Goal: Task Accomplishment & Management: Use online tool/utility

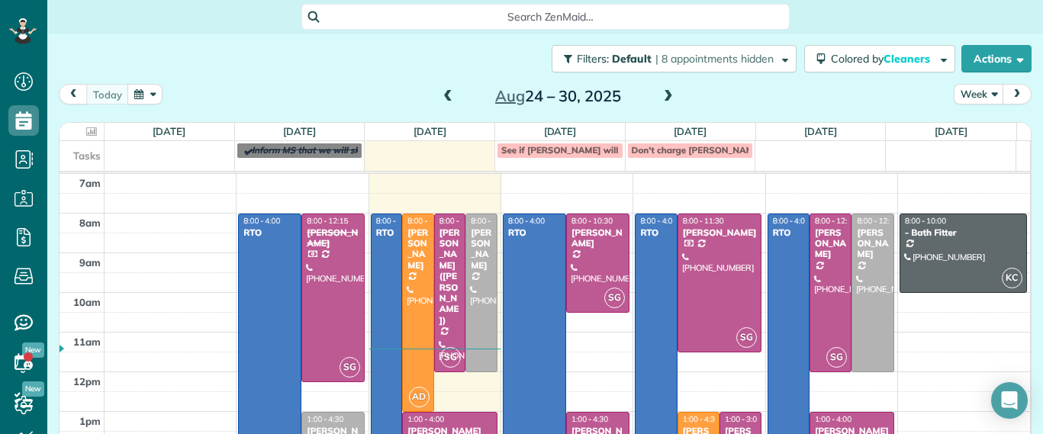
scroll to position [7, 7]
click at [414, 318] on div at bounding box center [418, 312] width 31 height 197
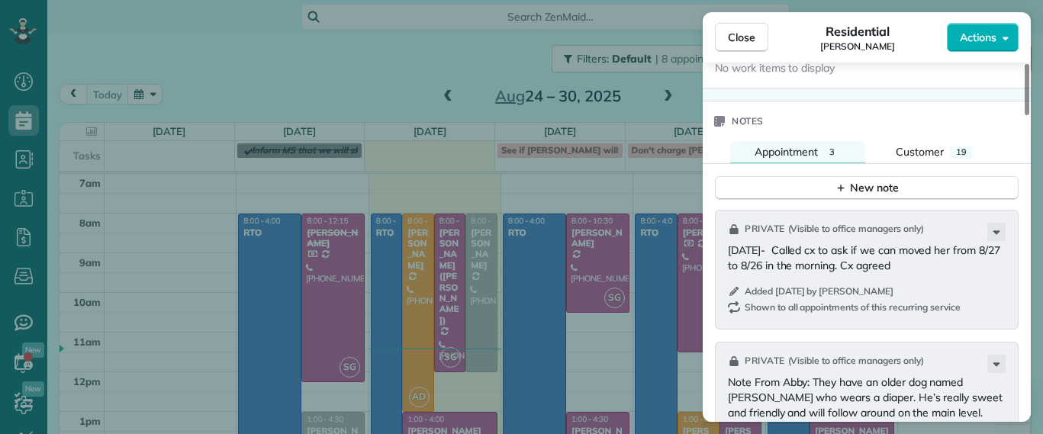
scroll to position [863, 0]
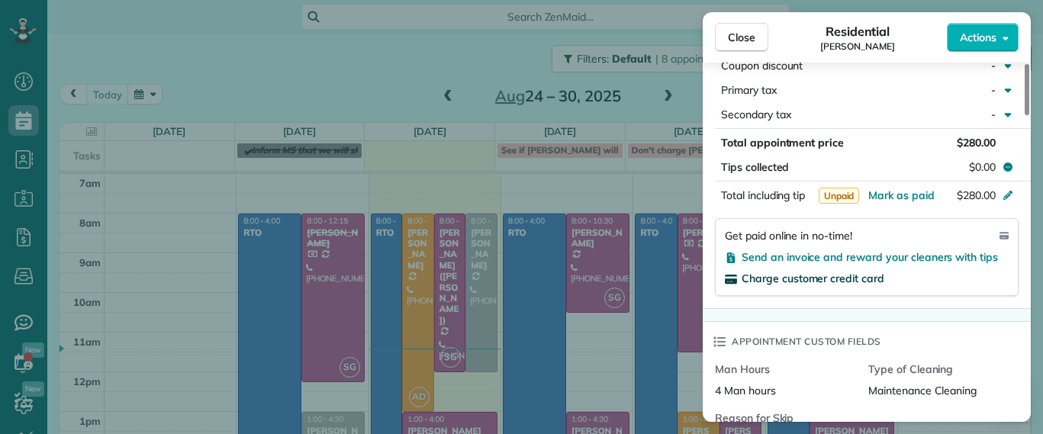
click at [863, 284] on span "Charge customer credit card" at bounding box center [812, 279] width 143 height 14
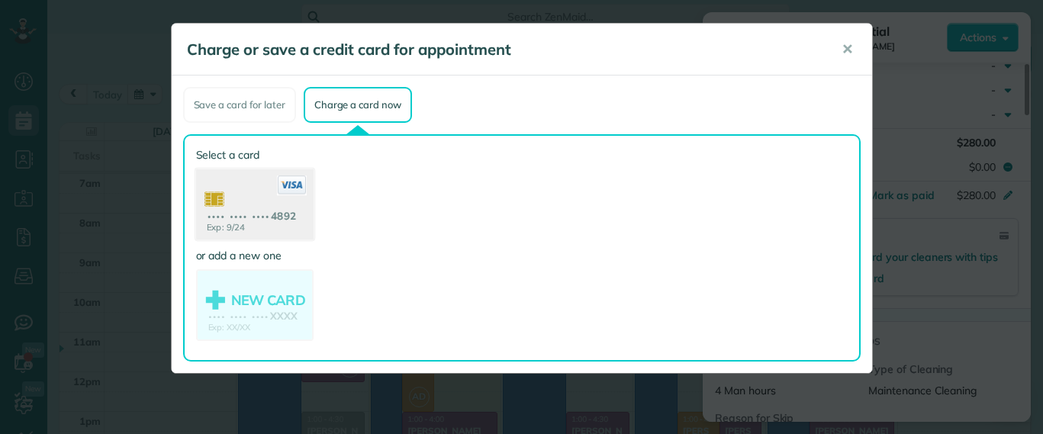
click at [288, 223] on use at bounding box center [253, 206] width 117 height 74
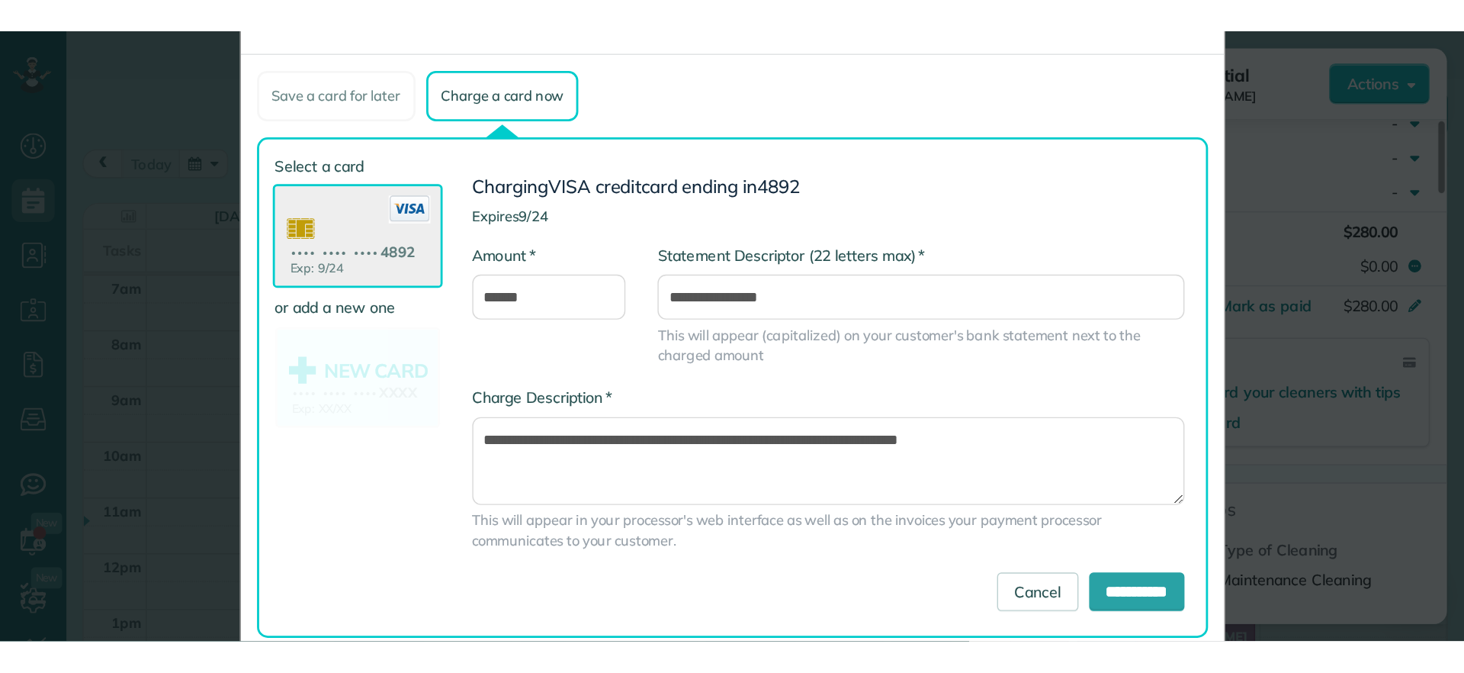
scroll to position [92, 0]
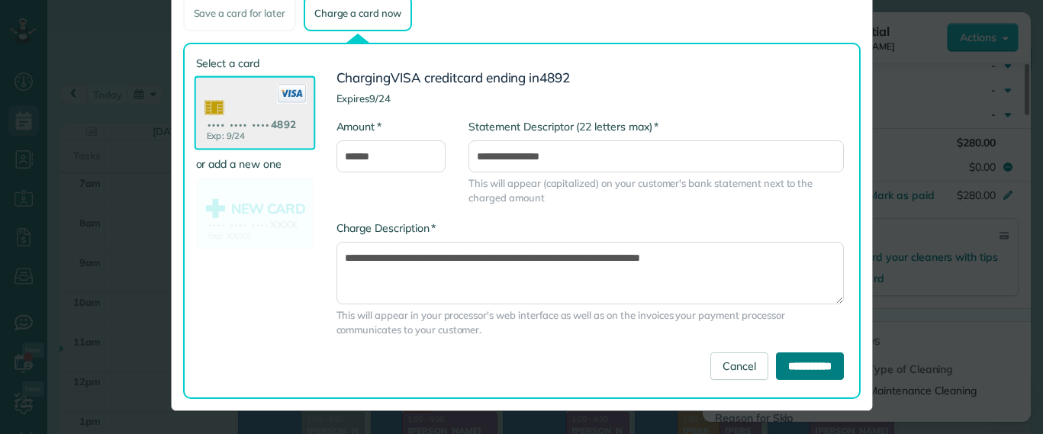
click at [779, 365] on input "**********" at bounding box center [810, 365] width 68 height 27
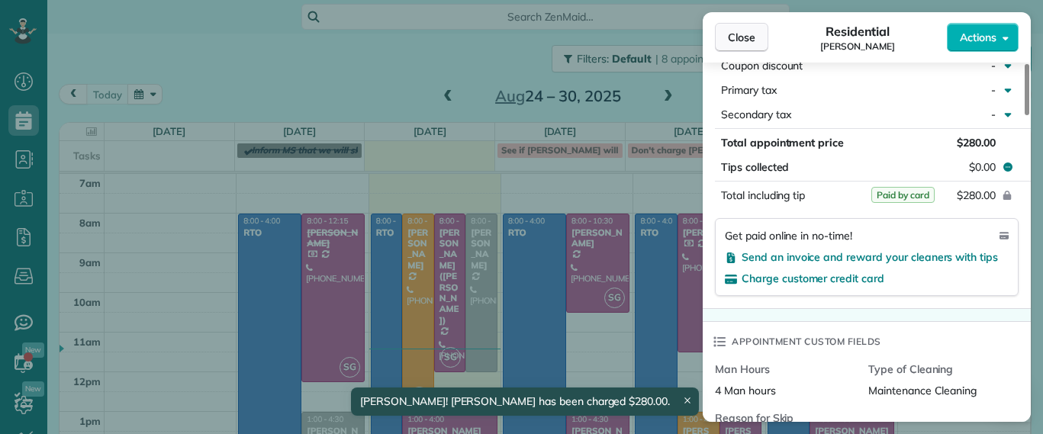
click at [747, 47] on button "Close" at bounding box center [741, 37] width 53 height 29
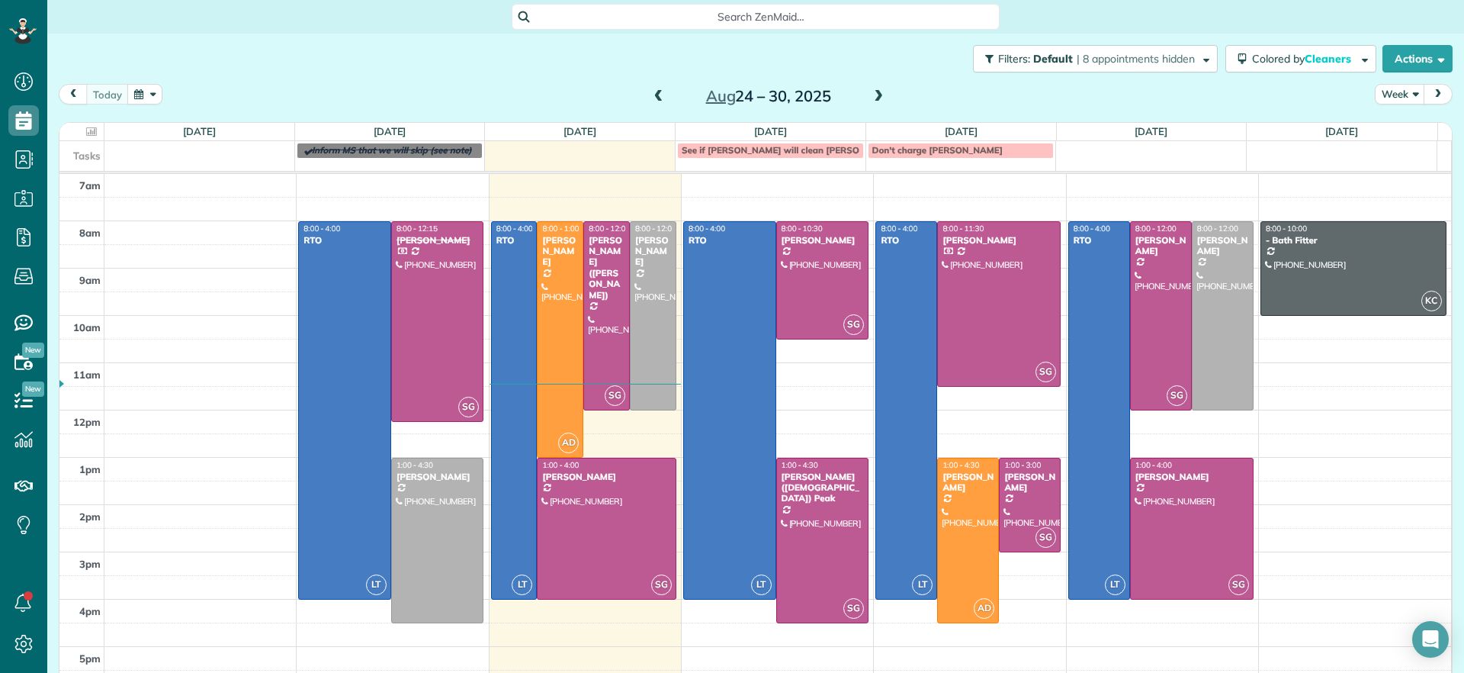
scroll to position [673, 47]
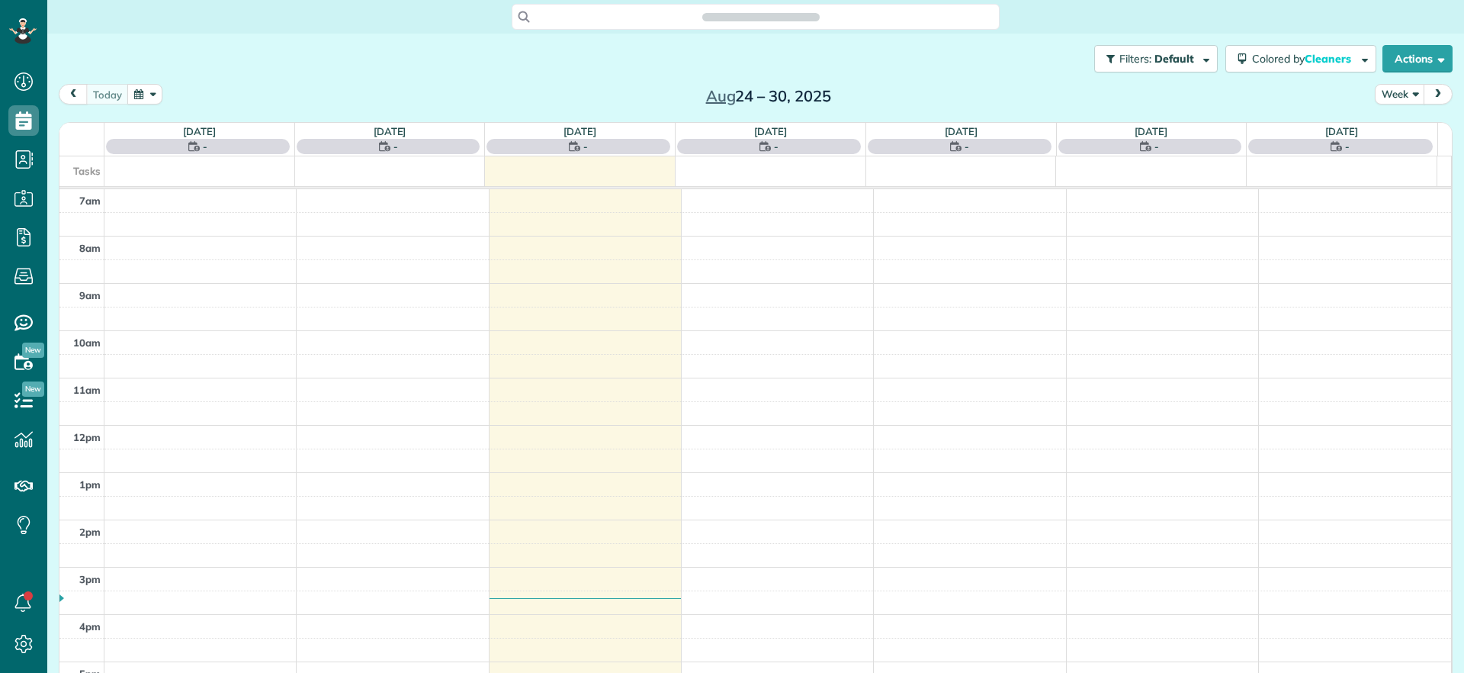
scroll to position [7, 7]
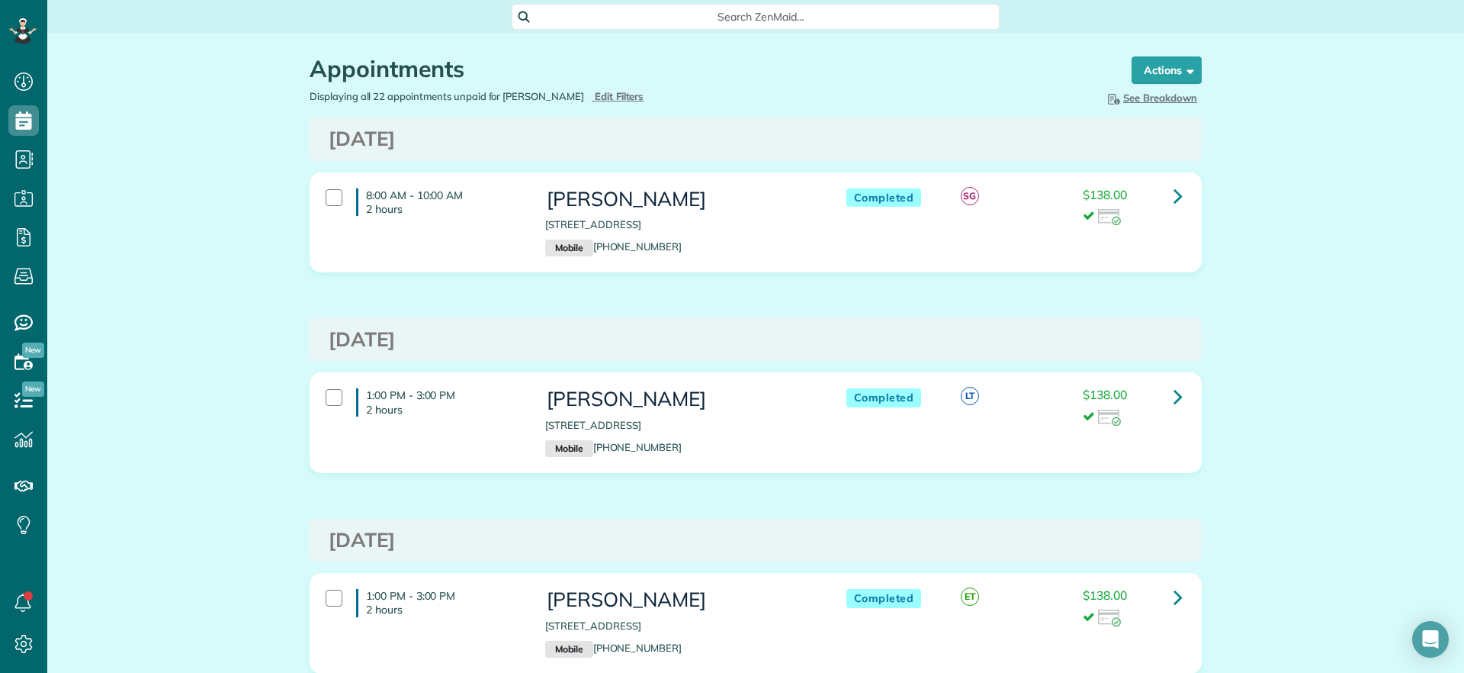
scroll to position [7, 7]
